Goal: Information Seeking & Learning: Learn about a topic

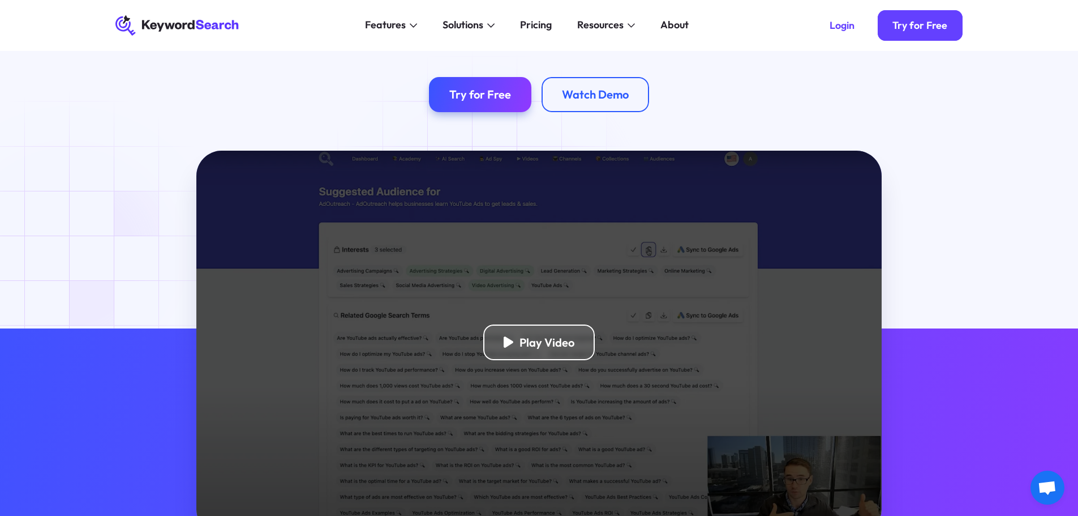
scroll to position [170, 0]
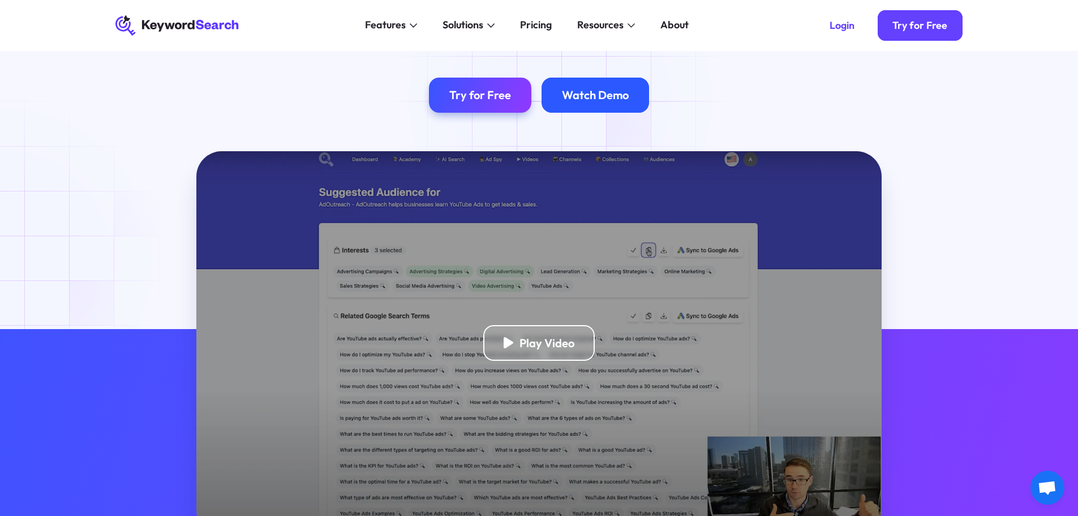
click at [565, 100] on div "Watch Demo" at bounding box center [595, 95] width 67 height 14
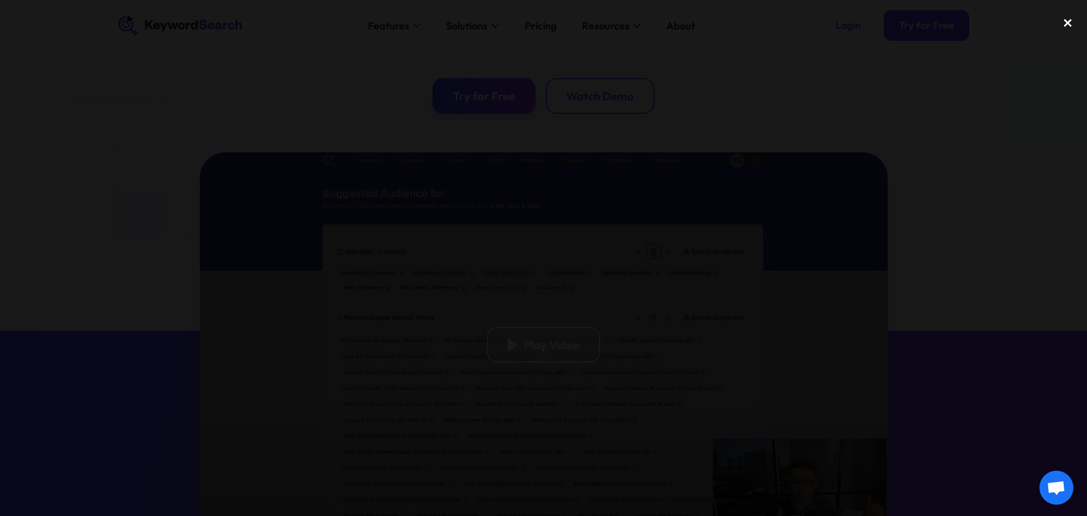
click at [1062, 19] on div "close lightbox" at bounding box center [1067, 22] width 38 height 25
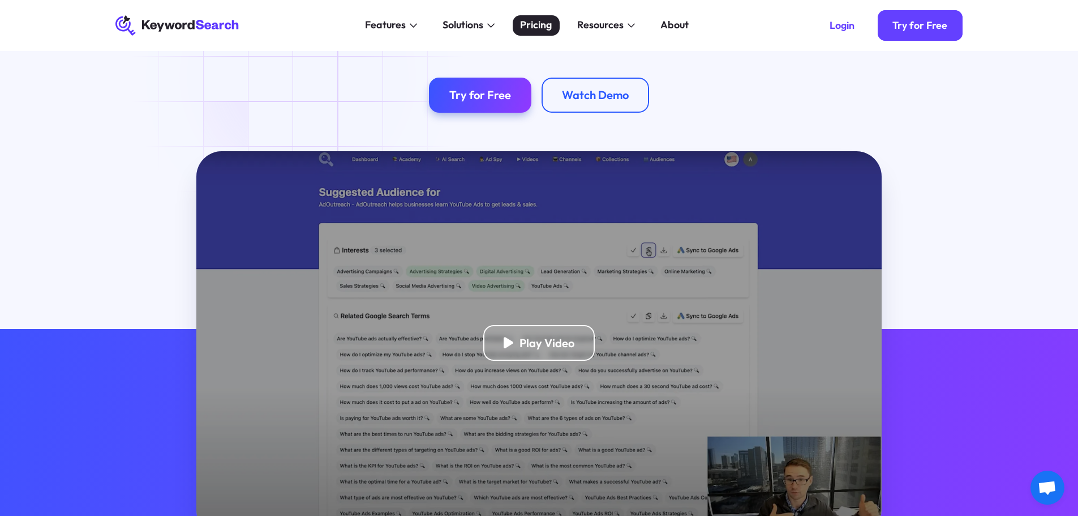
click at [546, 20] on div "Pricing" at bounding box center [536, 25] width 32 height 15
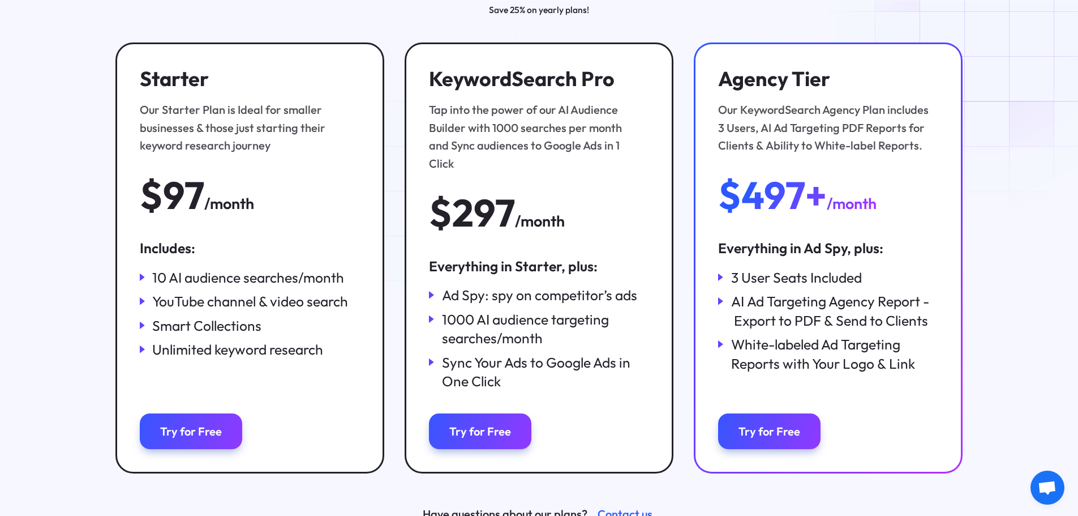
scroll to position [226, 0]
